Goal: Task Accomplishment & Management: Complete application form

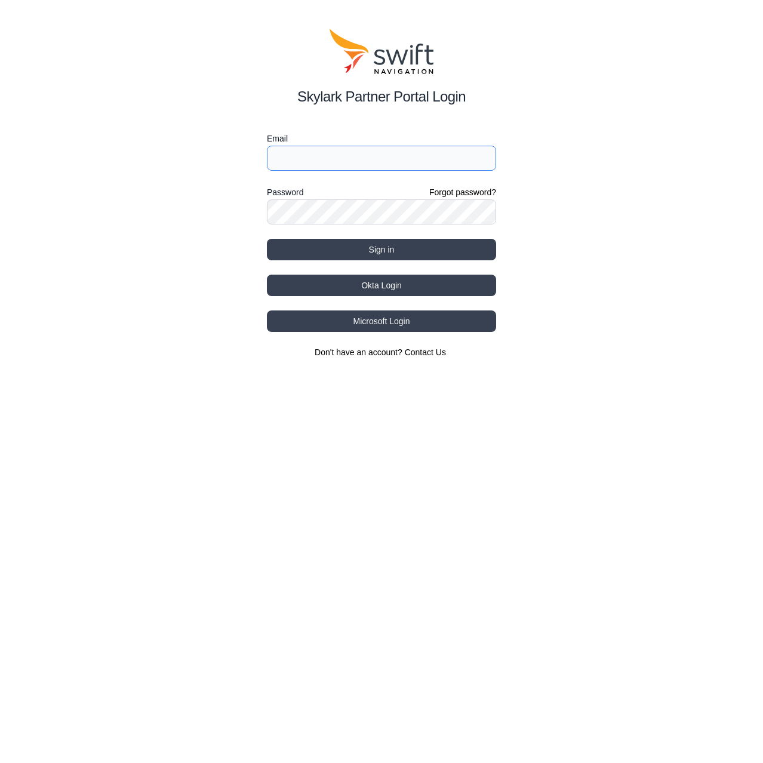
click at [419, 168] on input "Email" at bounding box center [381, 158] width 229 height 25
type input "[EMAIL_ADDRESS][DOMAIN_NAME]"
click at [267, 239] on button "Sign in" at bounding box center [381, 249] width 229 height 21
select select
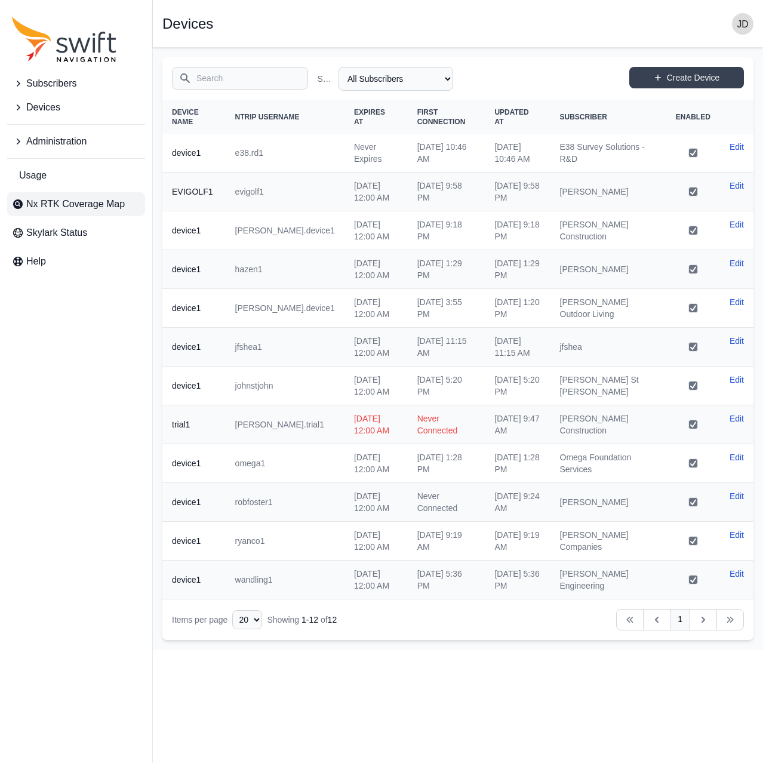
click at [85, 205] on span "Nx RTK Coverage Map" at bounding box center [75, 204] width 98 height 14
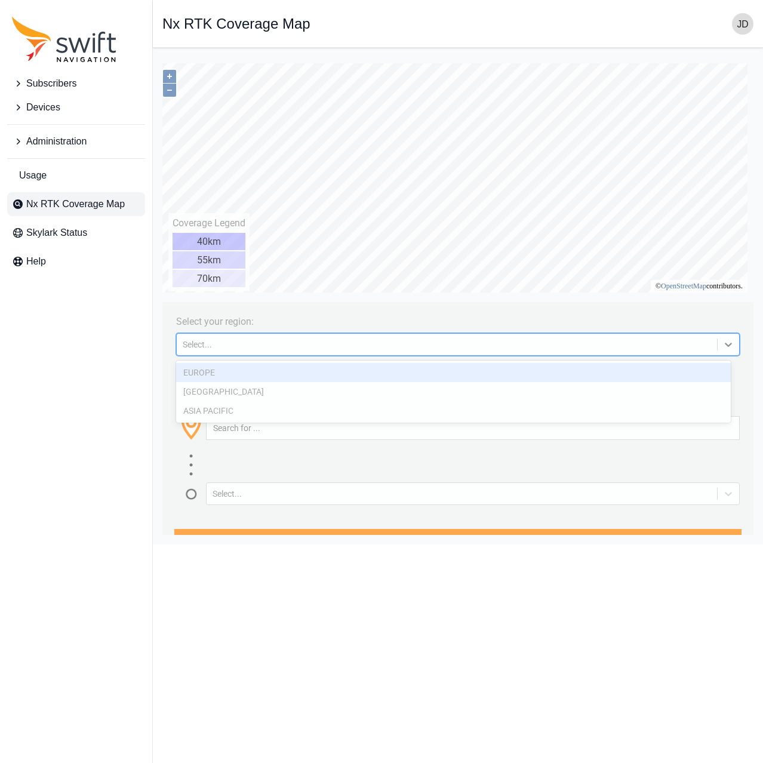
click at [335, 355] on div "Select..." at bounding box center [457, 344] width 563 height 23
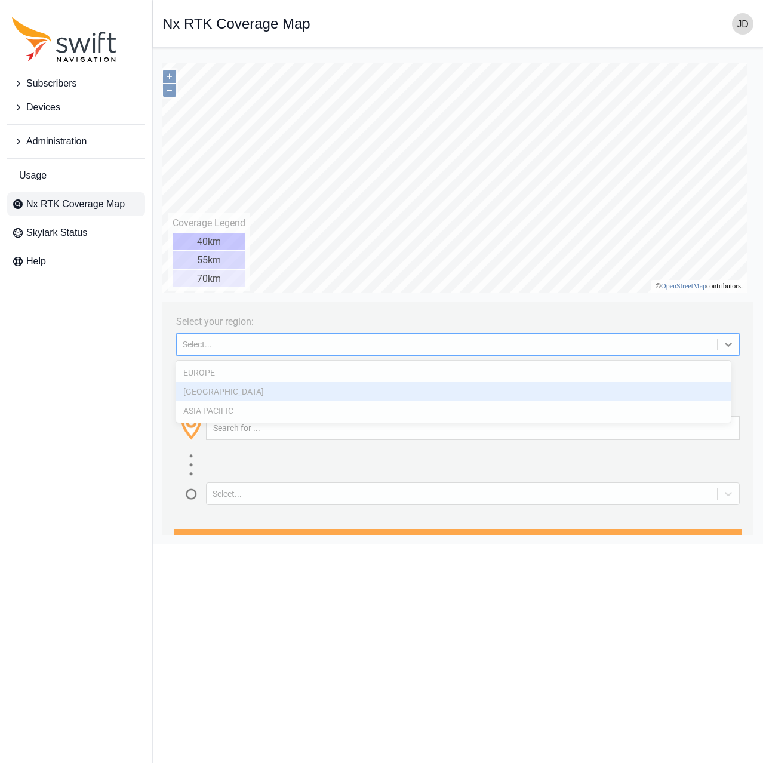
click at [330, 391] on div "[GEOGRAPHIC_DATA]" at bounding box center [453, 391] width 554 height 19
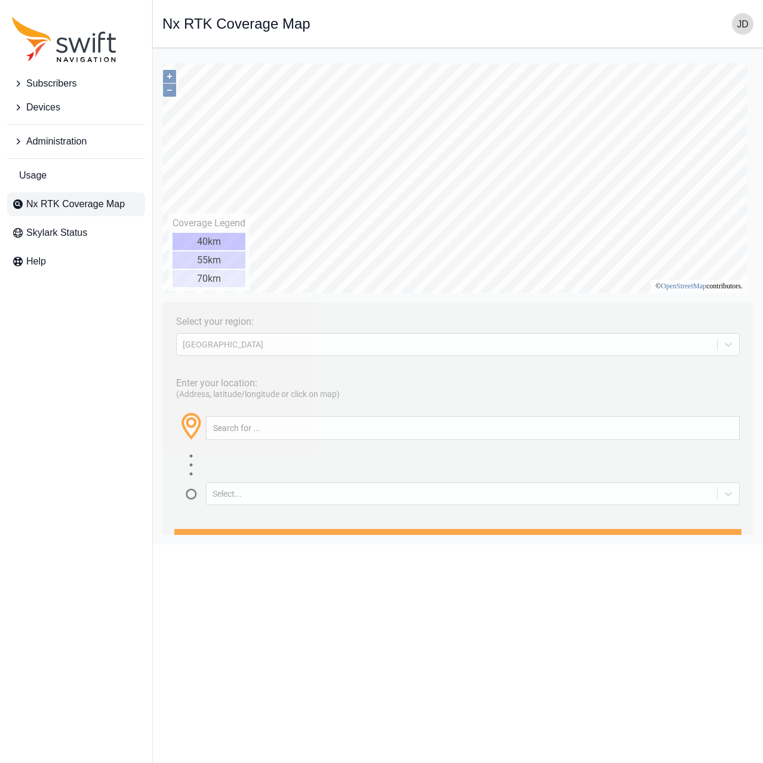
click at [57, 116] on button "Devices" at bounding box center [76, 107] width 138 height 24
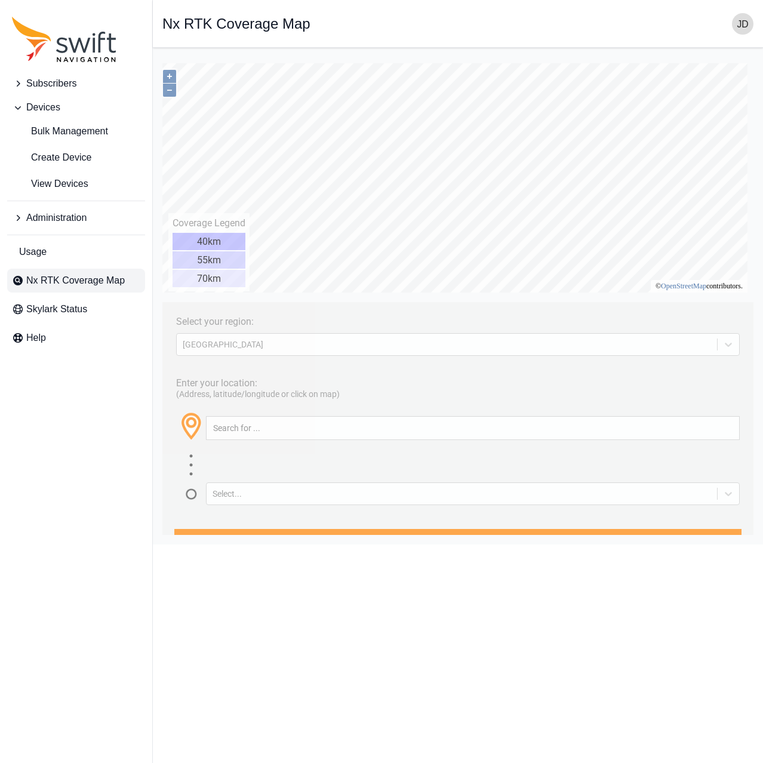
click at [82, 82] on button "Subscribers" at bounding box center [76, 84] width 138 height 24
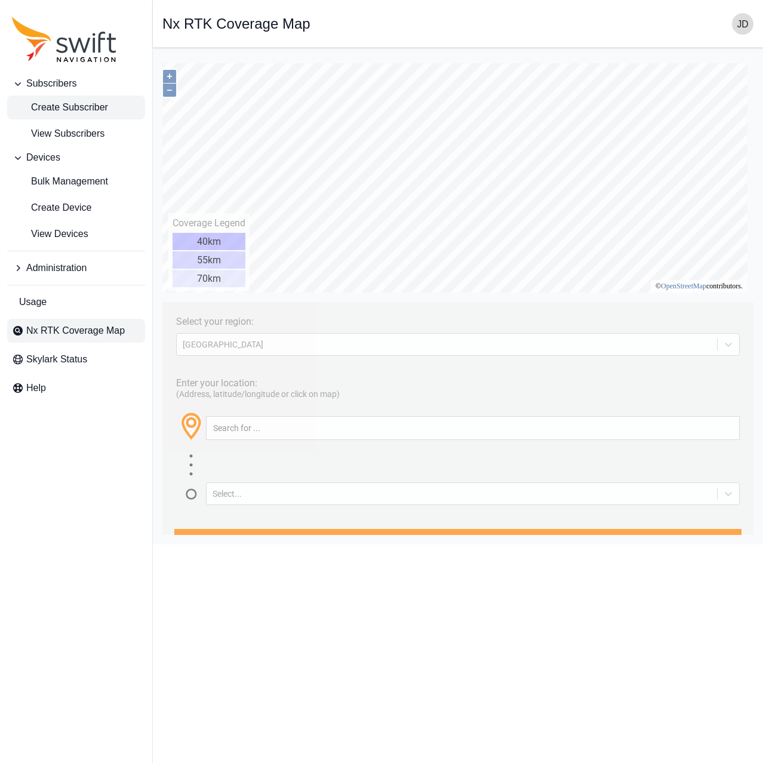
click at [70, 106] on span "Create Subscriber" at bounding box center [60, 107] width 96 height 14
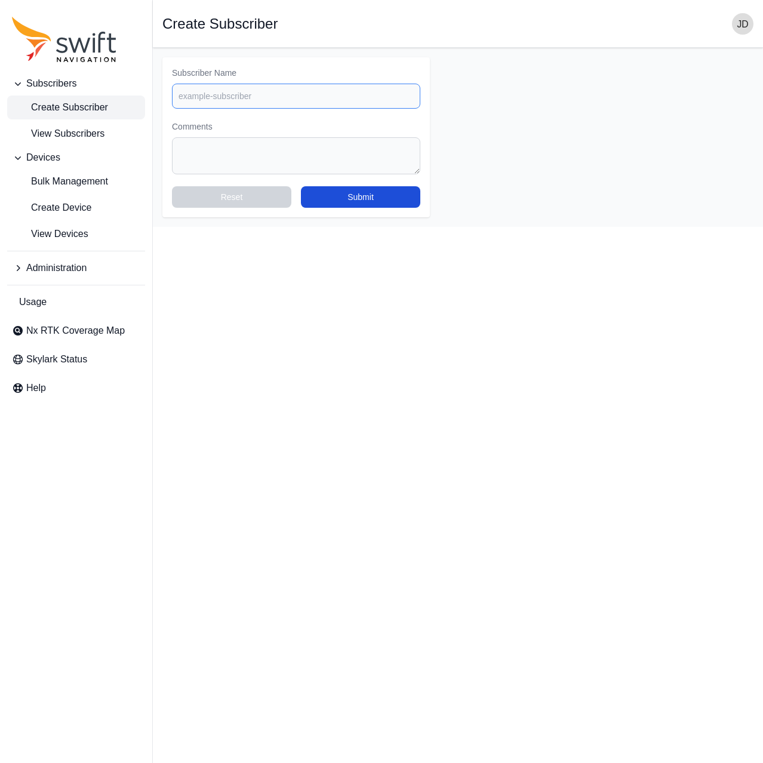
click at [231, 88] on input "Subscriber Name" at bounding box center [296, 96] width 248 height 25
type input "EMC Engineering"
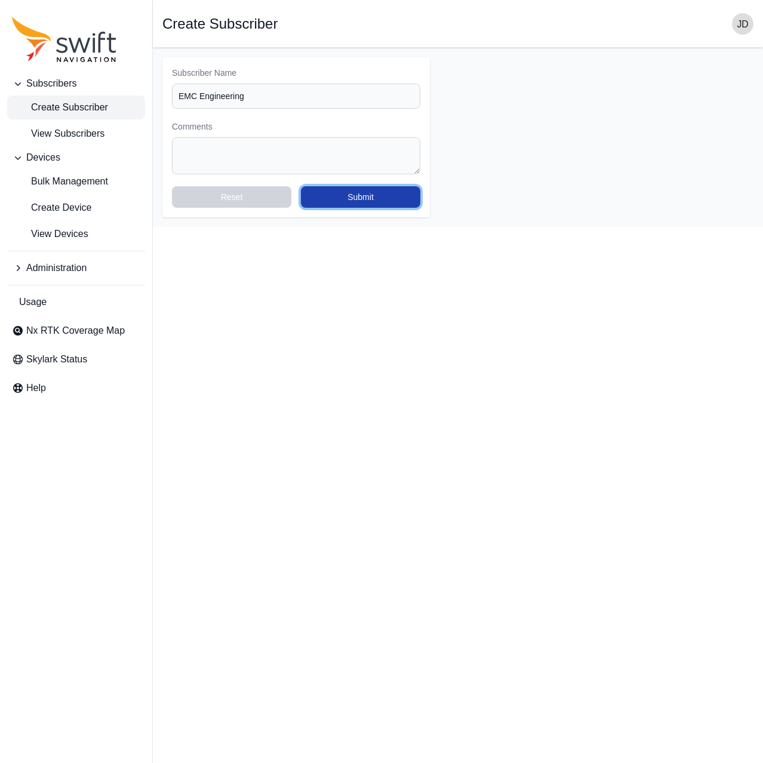
click at [350, 187] on button "Submit" at bounding box center [360, 196] width 119 height 21
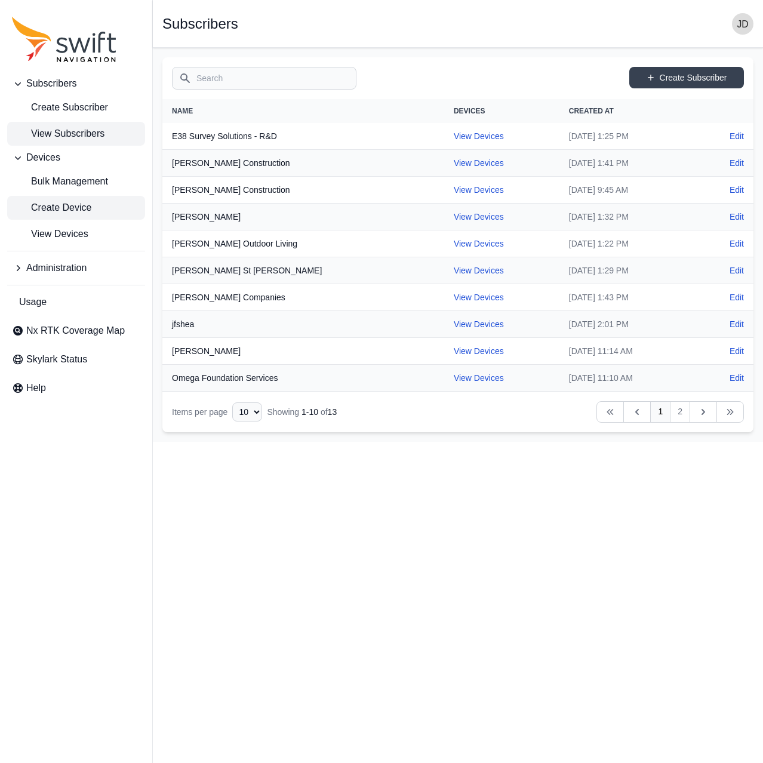
click at [90, 206] on span "Create Device" at bounding box center [51, 208] width 79 height 14
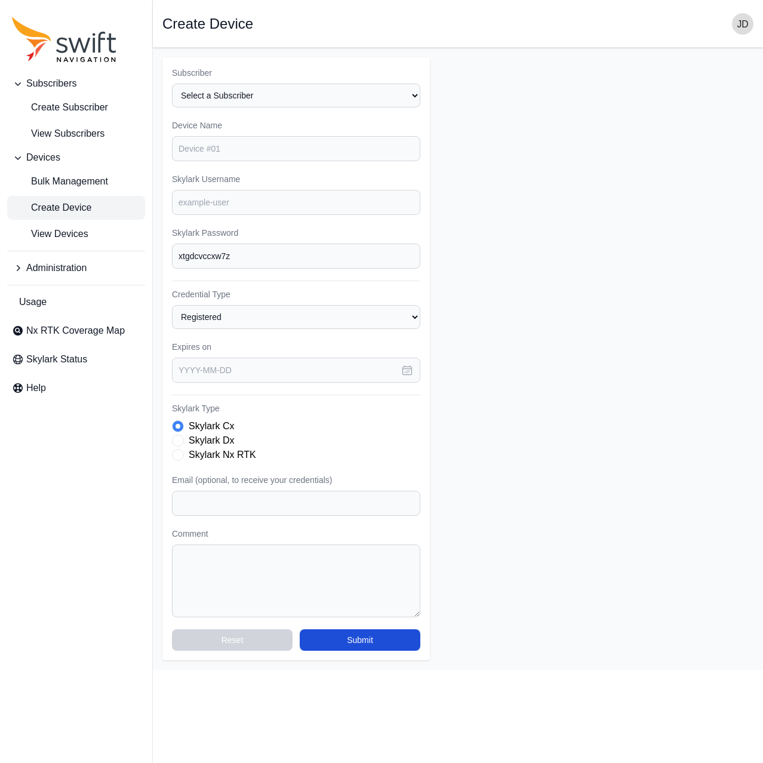
click at [306, 115] on div "Subscriber Select a Subscriber E38 Survey Solutions - R&D EMC Engineering [PERS…" at bounding box center [295, 358] width 267 height 603
click at [301, 101] on select "Select a Subscriber E38 Survey Solutions - R&D EMC Engineering [PERSON_NAME] Co…" at bounding box center [296, 96] width 248 height 24
select select "50b0c66f-e772-4f4e-a260-4b974410f228"
click at [172, 84] on select "Select a Subscriber E38 Survey Solutions - R&D EMC Engineering [PERSON_NAME] Co…" at bounding box center [296, 96] width 248 height 24
click at [275, 147] on input "Device Name" at bounding box center [296, 148] width 248 height 25
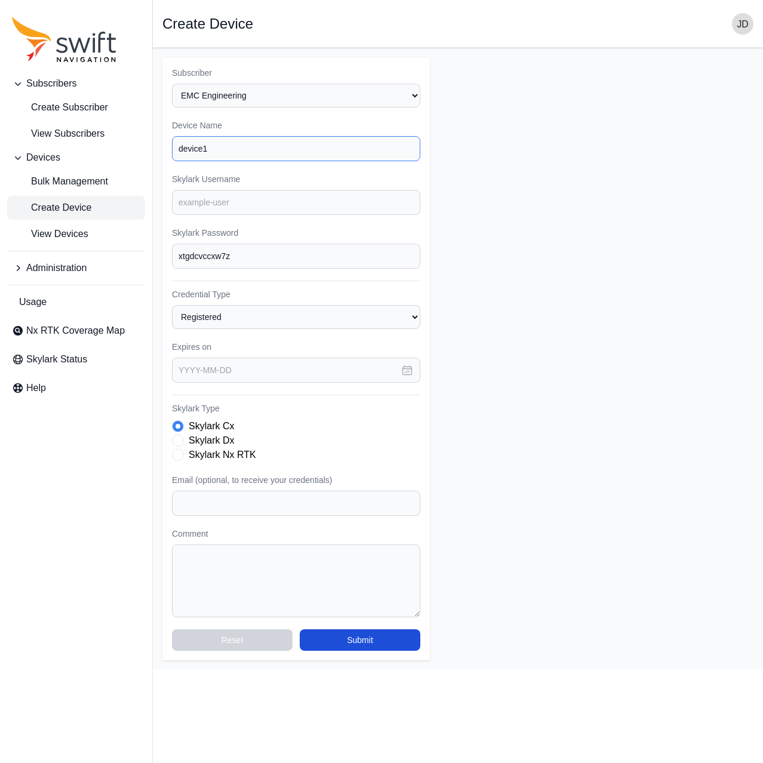
type input "device1"
click at [261, 209] on input "Skylark Username" at bounding box center [296, 202] width 248 height 25
type input "emce1"
type input "w"
type input "emce1"
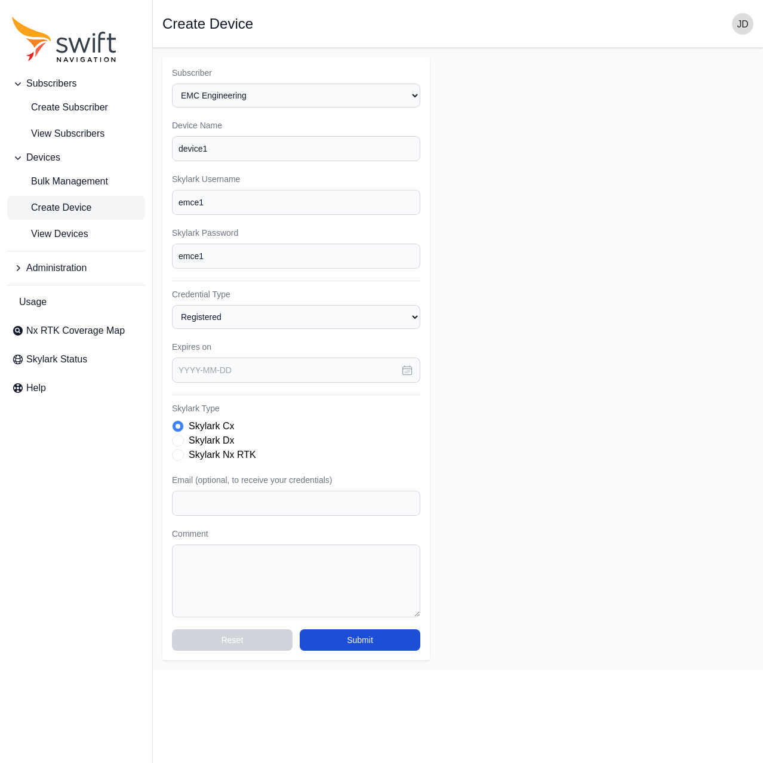
click at [227, 450] on label "Skylark Nx RTK" at bounding box center [222, 455] width 67 height 14
click at [260, 373] on input "text" at bounding box center [296, 369] width 248 height 25
click at [332, 409] on icon "button" at bounding box center [338, 410] width 12 height 12
click at [198, 535] on button "19" at bounding box center [194, 535] width 24 height 24
type input "[DATE]"
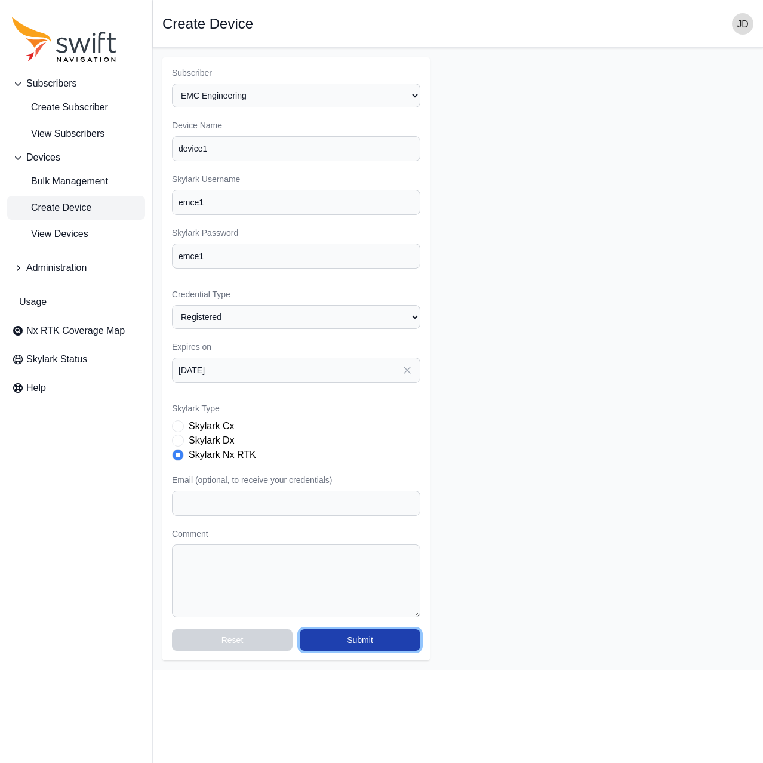
click at [380, 634] on button "Submit" at bounding box center [360, 639] width 121 height 21
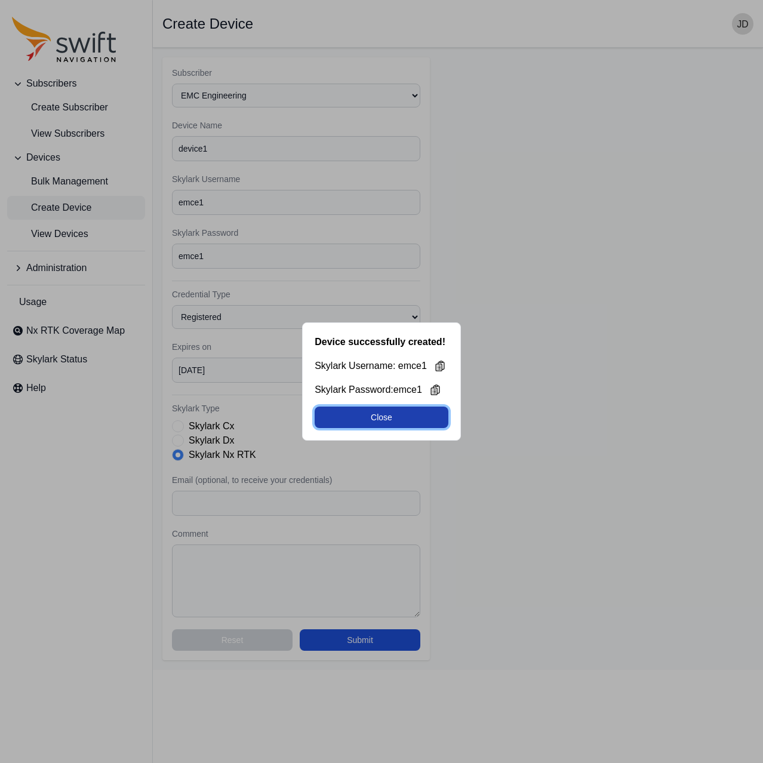
click at [411, 415] on button "Close" at bounding box center [382, 416] width 134 height 21
